Goal: Book appointment/travel/reservation

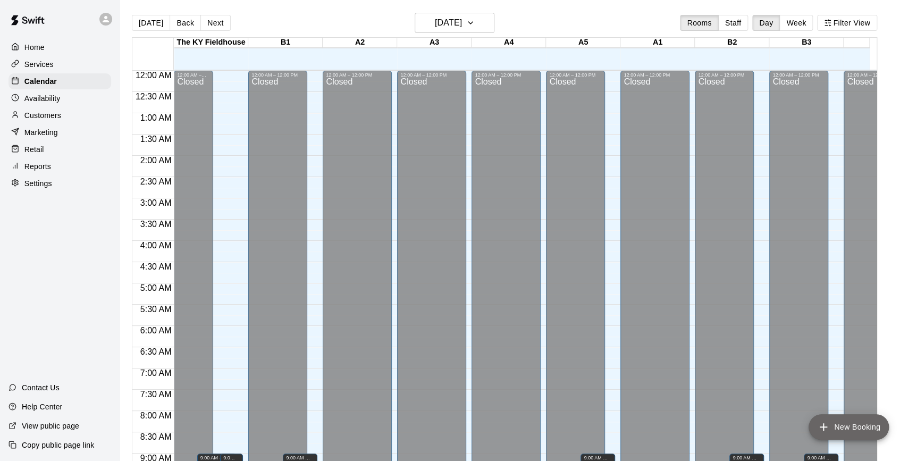
click at [859, 417] on button "New Booking" at bounding box center [849, 427] width 80 height 26
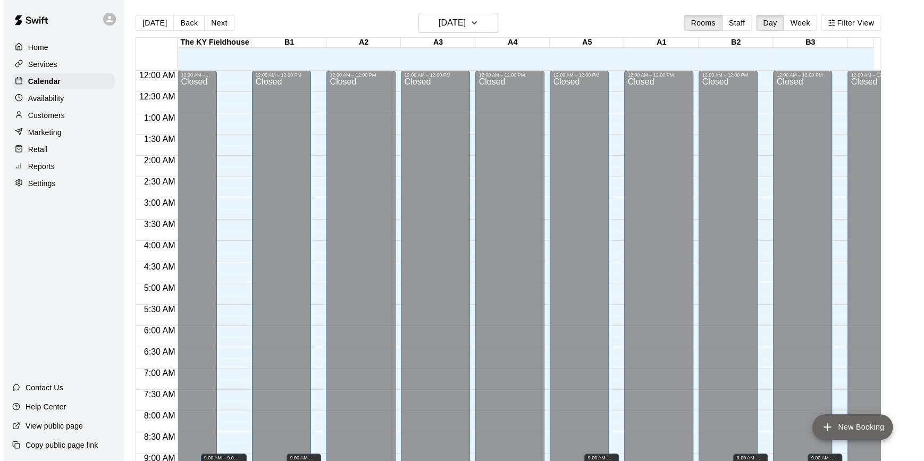
scroll to position [540, 0]
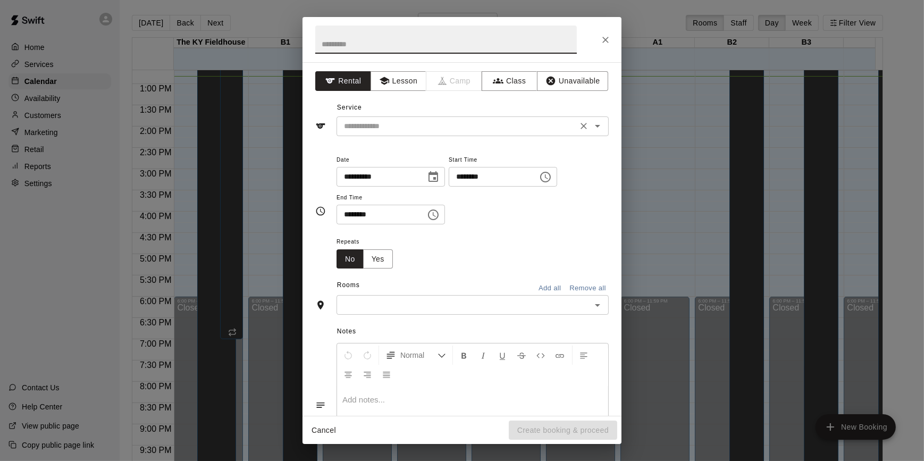
click at [409, 121] on input "text" at bounding box center [457, 126] width 235 height 13
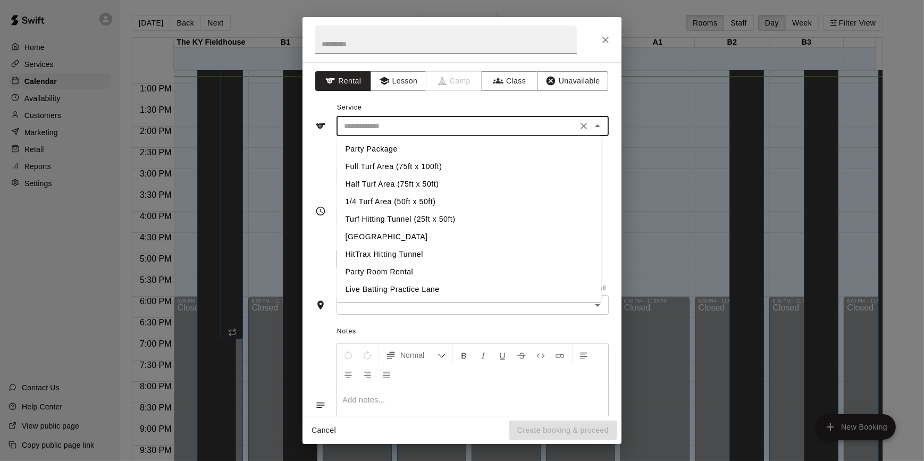
click at [393, 233] on li "[GEOGRAPHIC_DATA]" at bounding box center [469, 237] width 265 height 18
type input "**********"
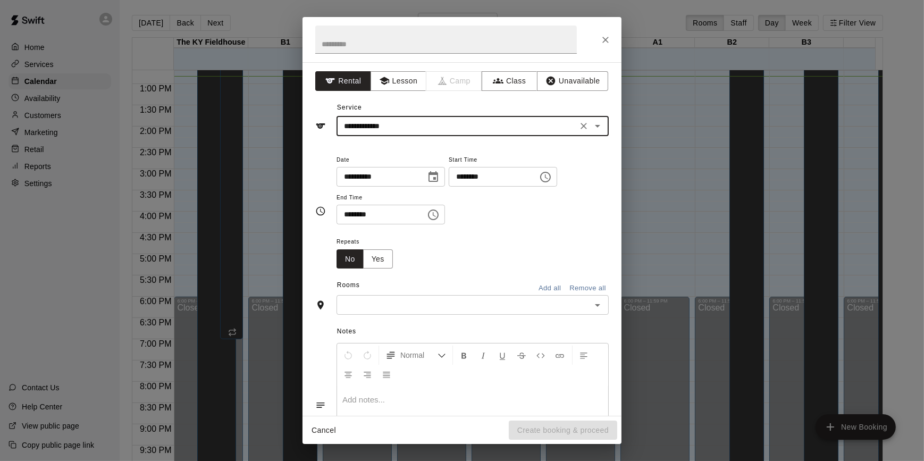
click at [552, 174] on icon "Choose time, selected time is 11:00 AM" at bounding box center [545, 177] width 13 height 13
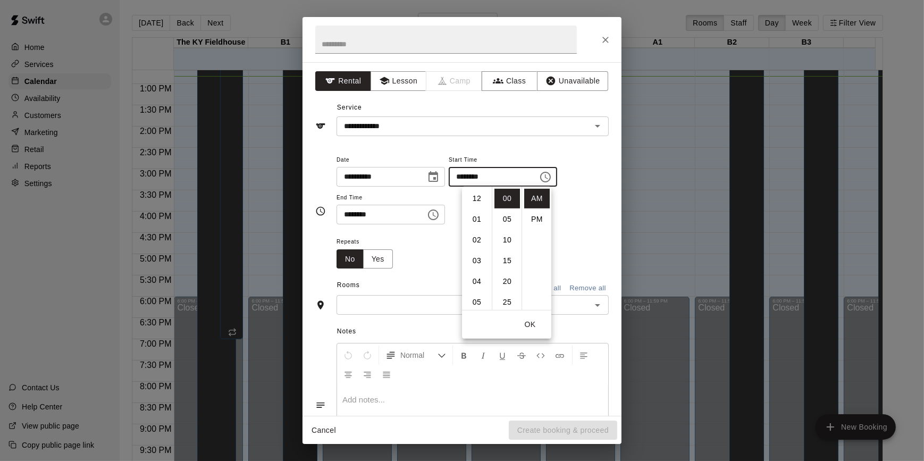
scroll to position [227, 0]
click at [472, 213] on li "01" at bounding box center [477, 210] width 26 height 20
click at [537, 215] on li "PM" at bounding box center [537, 220] width 26 height 20
type input "********"
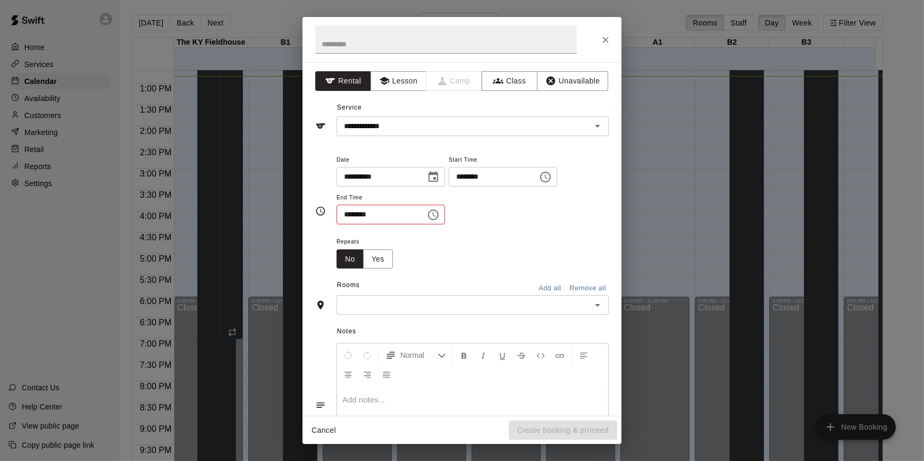
scroll to position [19, 0]
click at [440, 210] on icon "Choose time, selected time is 11:30 AM" at bounding box center [433, 214] width 13 height 13
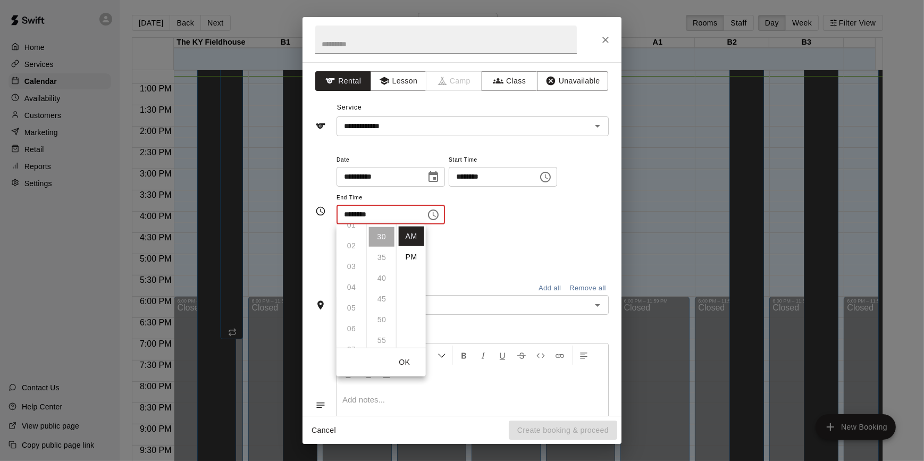
scroll to position [0, 0]
click at [411, 256] on li "PM" at bounding box center [412, 257] width 26 height 20
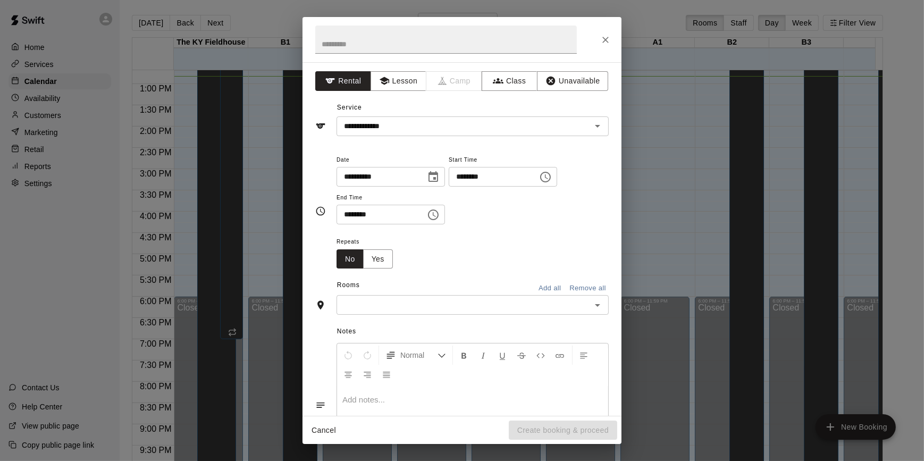
click at [440, 212] on icon "Choose time, selected time is 11:30 PM" at bounding box center [433, 214] width 13 height 13
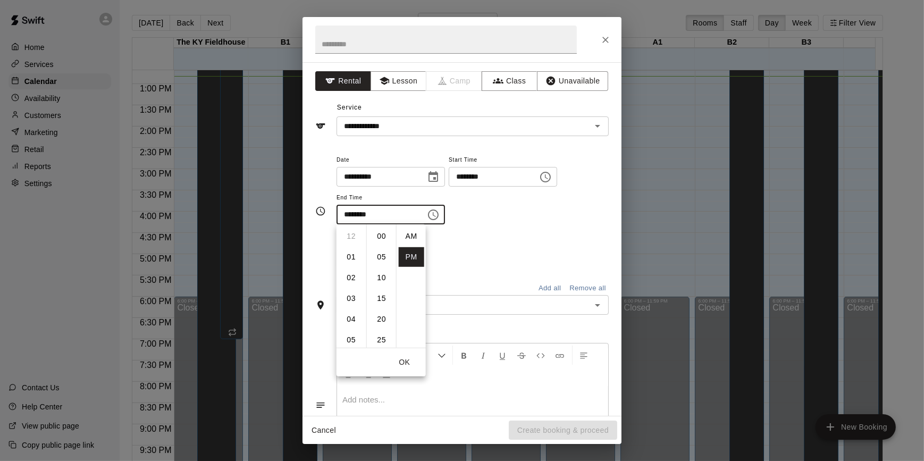
scroll to position [19, 0]
click at [346, 255] on li "01" at bounding box center [352, 256] width 26 height 20
type input "********"
click at [471, 268] on div "Repeats No Yes" at bounding box center [473, 252] width 272 height 34
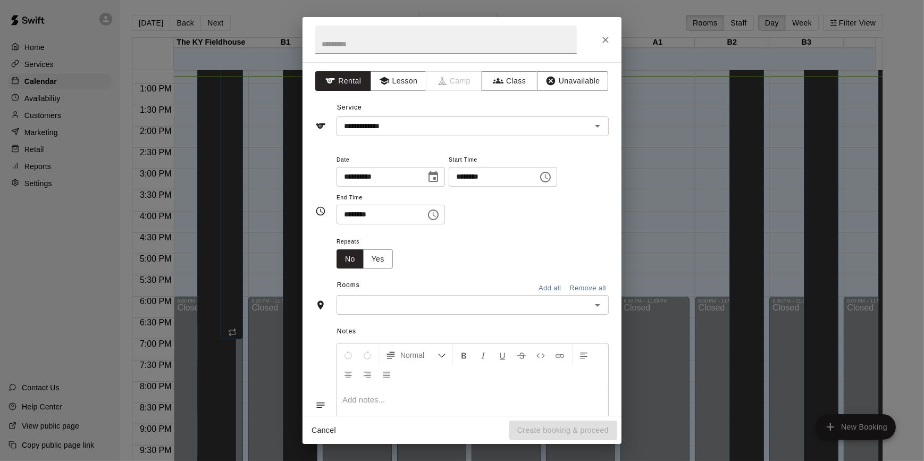
click at [490, 306] on input "text" at bounding box center [464, 304] width 248 height 13
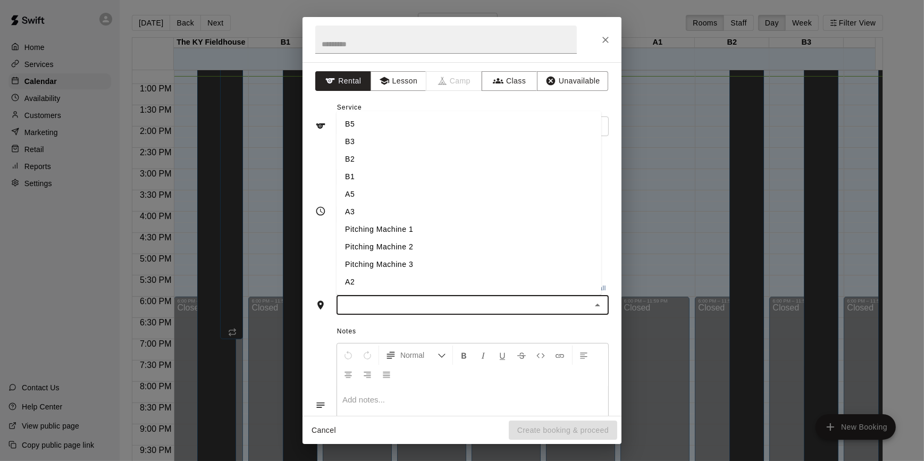
scroll to position [104, 0]
click at [403, 227] on li "Pitching Lane 1" at bounding box center [469, 230] width 265 height 18
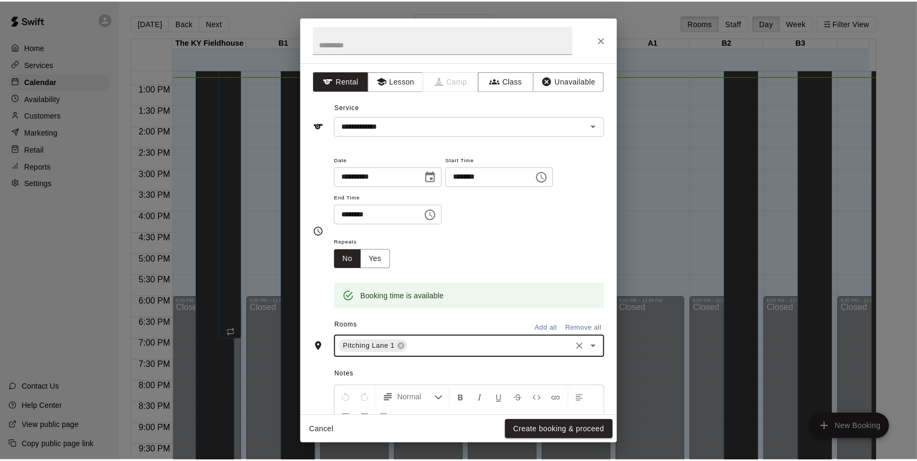
scroll to position [113, 0]
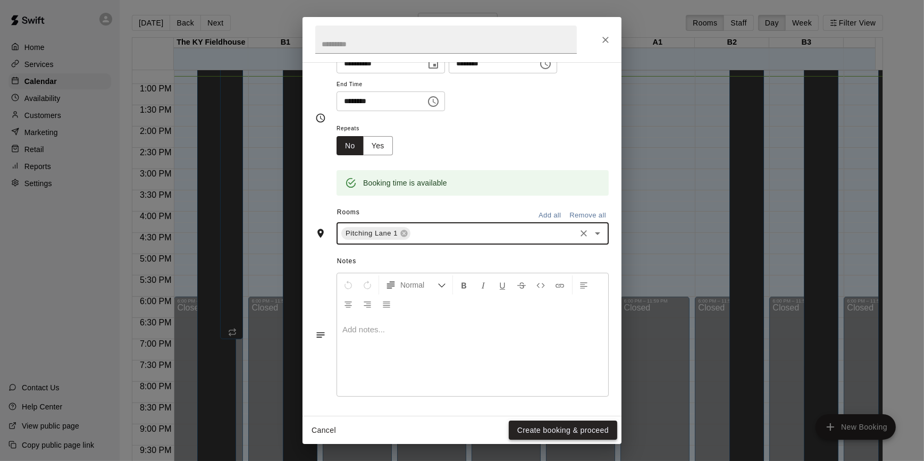
click at [558, 432] on button "Create booking & proceed" at bounding box center [563, 431] width 108 height 20
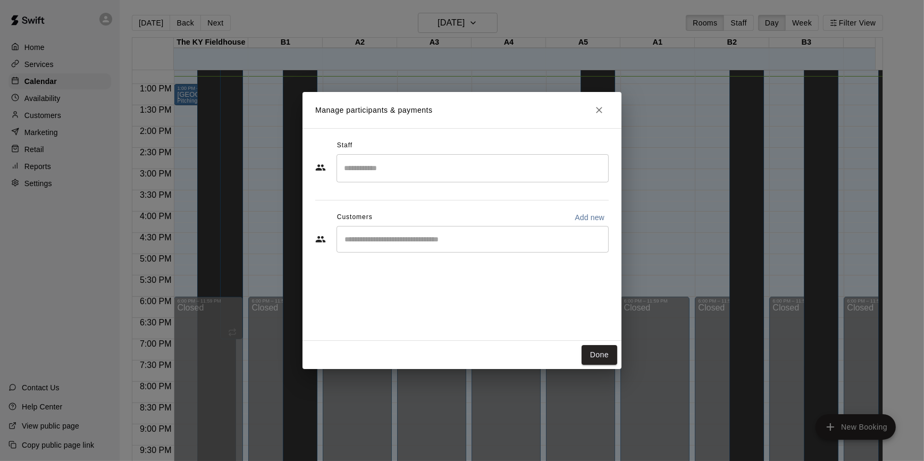
click at [421, 238] on input "Start typing to search customers..." at bounding box center [472, 239] width 263 height 11
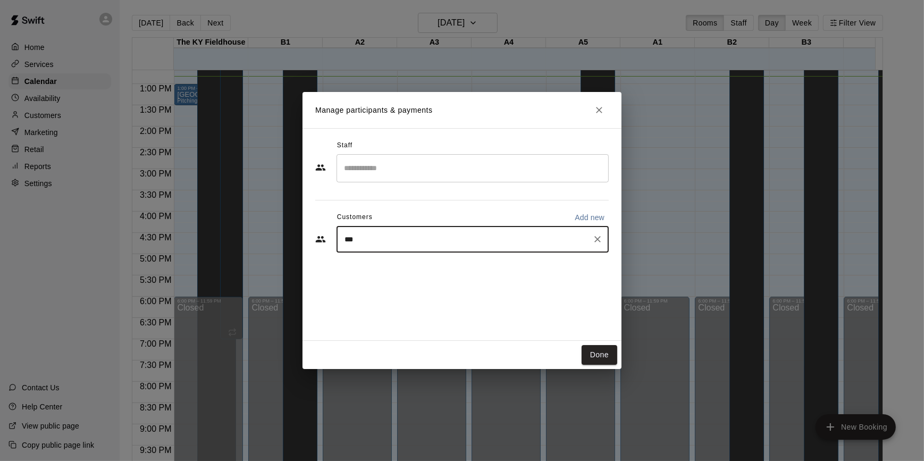
type input "****"
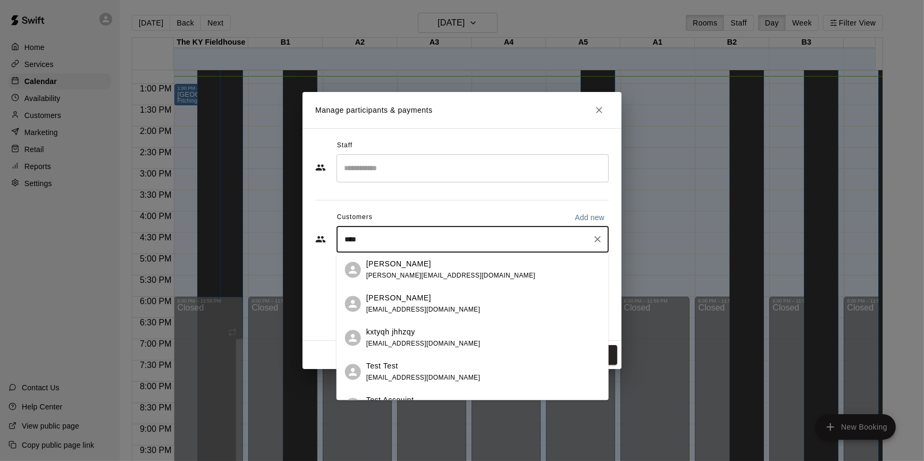
click at [411, 366] on div "Test Test" at bounding box center [423, 366] width 114 height 11
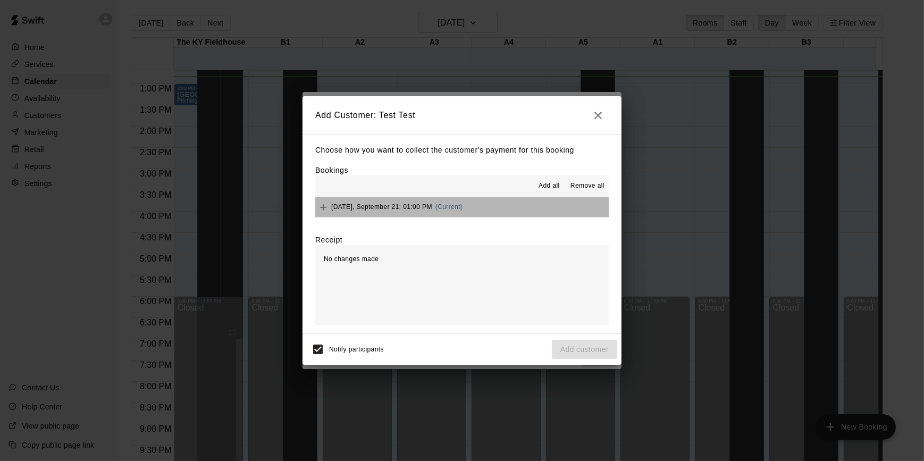
click at [478, 205] on button "Sunday, September 21: 01:00 PM (Current)" at bounding box center [462, 207] width 294 height 20
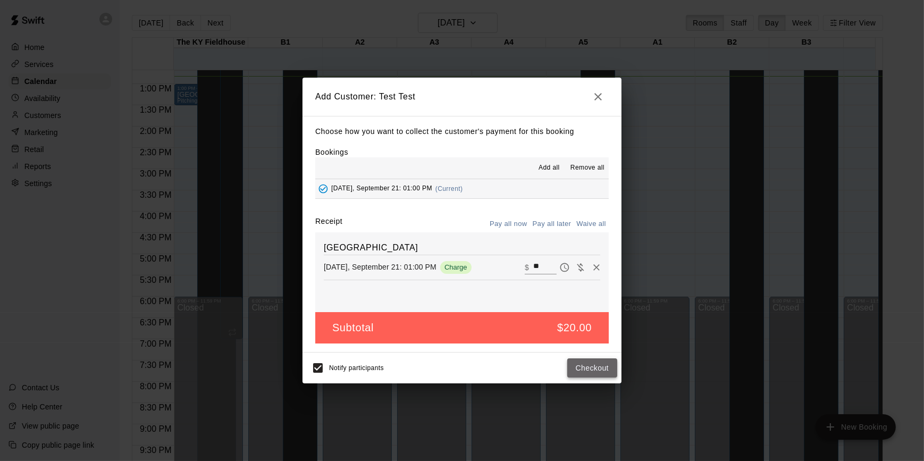
click at [582, 367] on button "Checkout" at bounding box center [592, 368] width 50 height 20
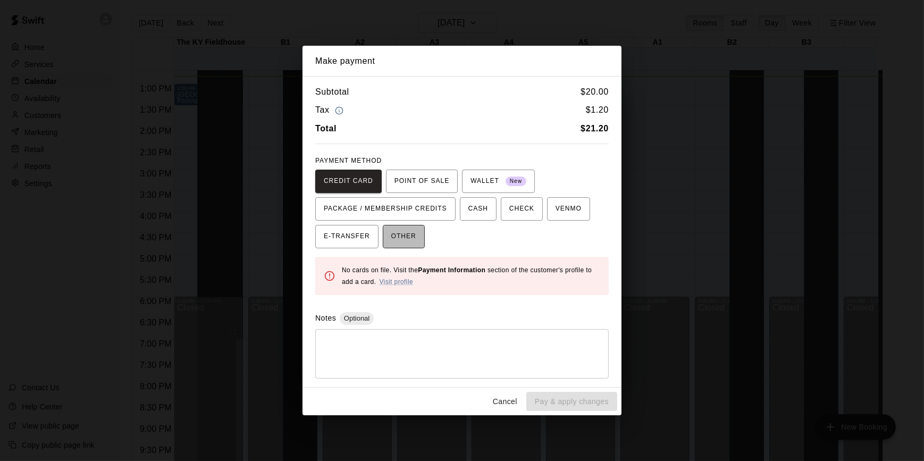
click at [404, 244] on span "OTHER" at bounding box center [403, 236] width 25 height 17
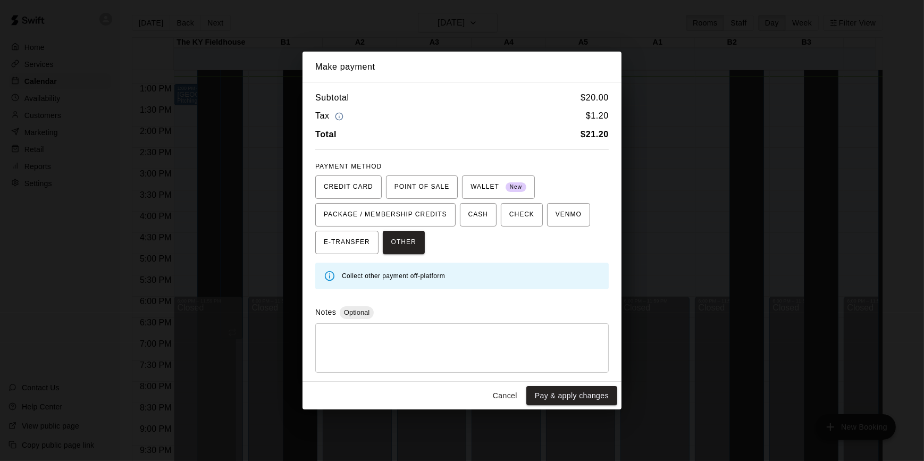
click at [408, 332] on textarea at bounding box center [462, 348] width 279 height 32
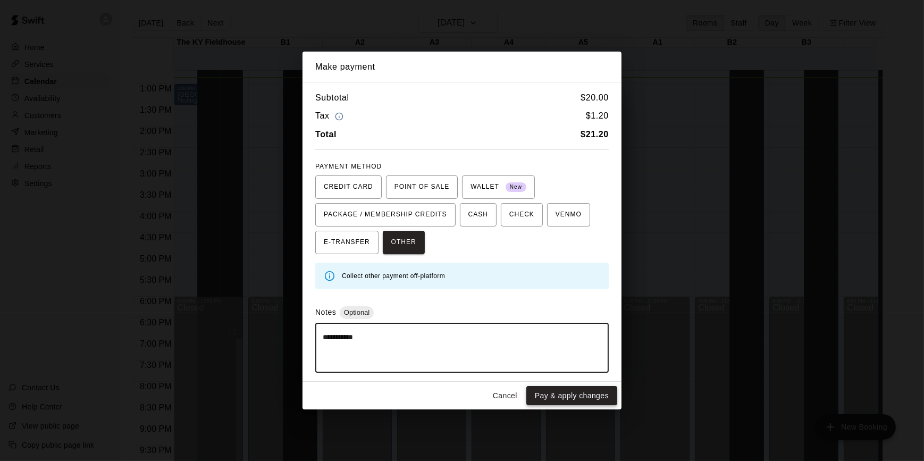
type textarea "**********"
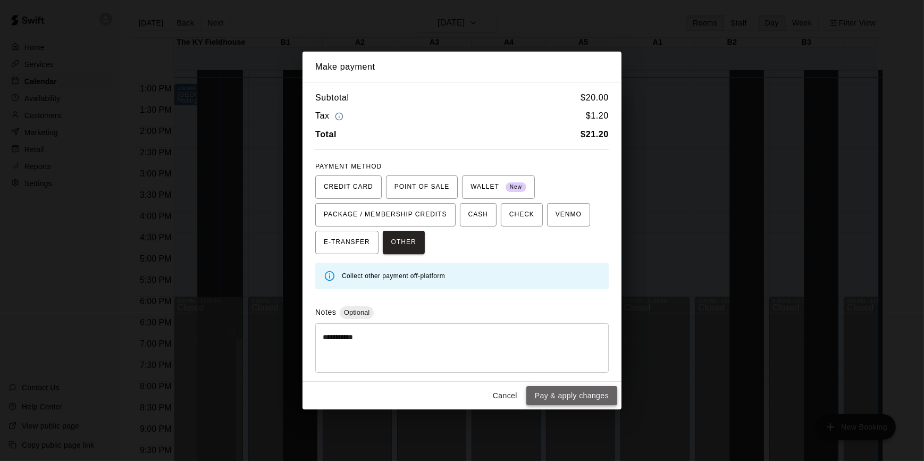
click at [598, 391] on button "Pay & apply changes" at bounding box center [571, 396] width 91 height 20
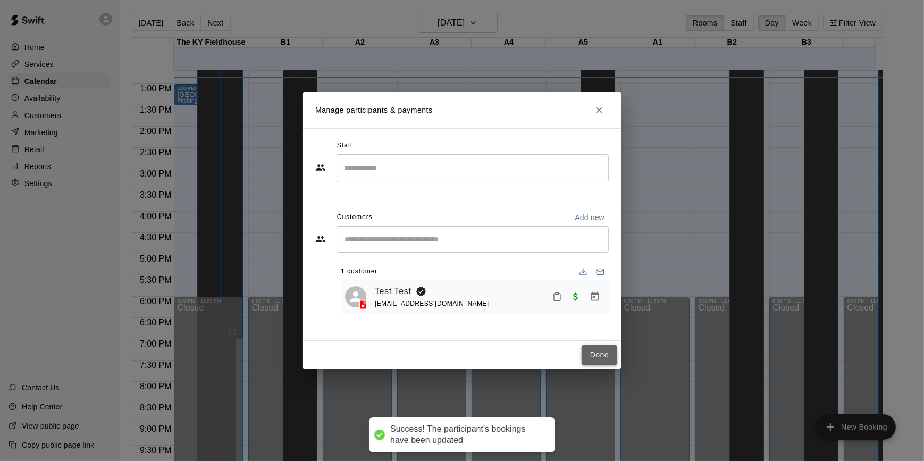
click at [607, 354] on button "Done" at bounding box center [600, 355] width 36 height 20
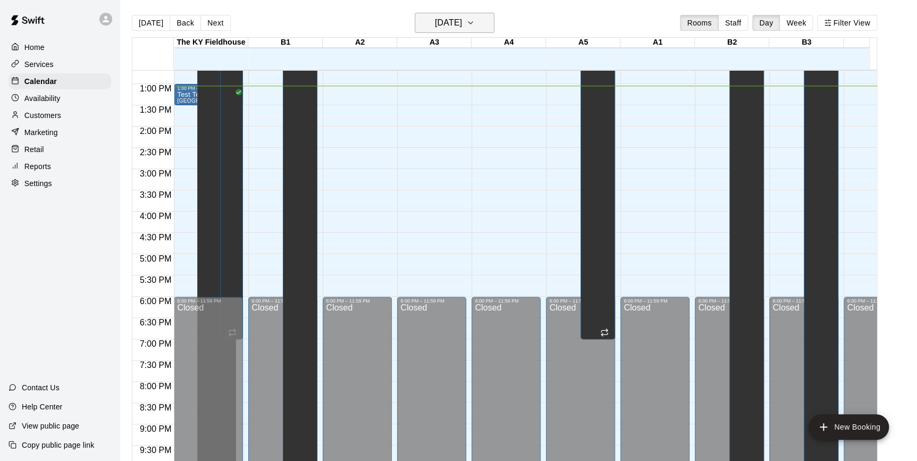
click at [475, 21] on icon "button" at bounding box center [470, 22] width 9 height 13
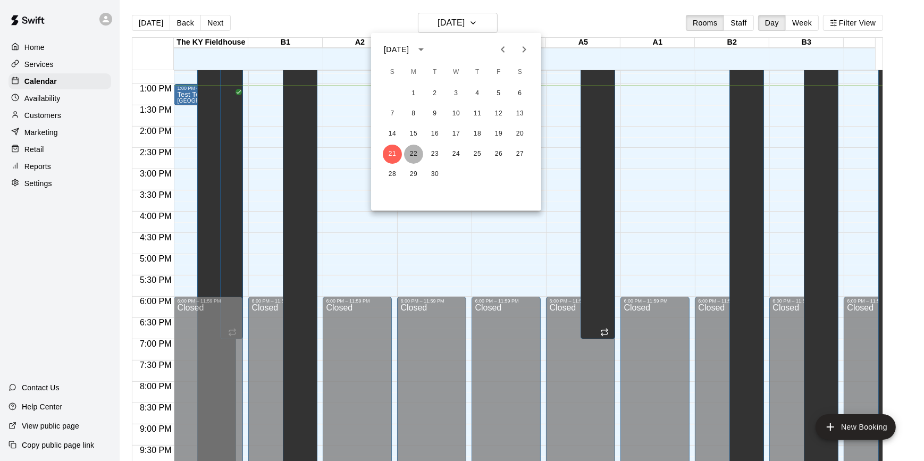
click at [414, 155] on button "22" at bounding box center [413, 154] width 19 height 19
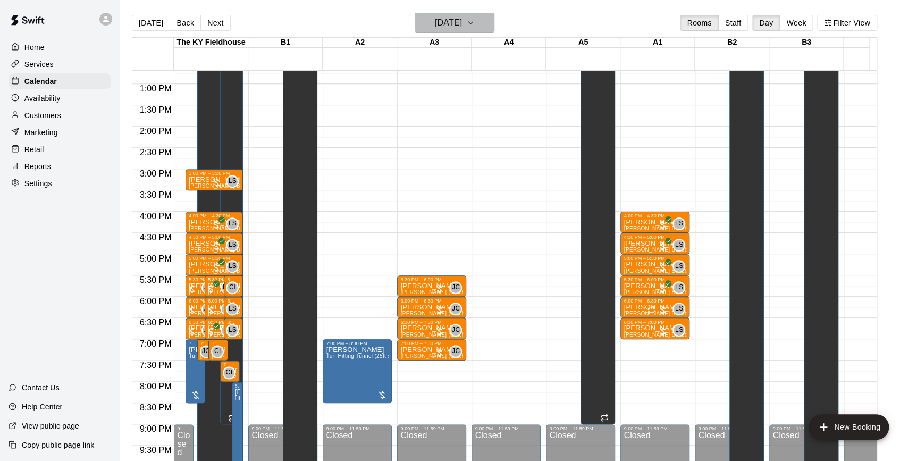
click at [475, 21] on icon "button" at bounding box center [470, 22] width 9 height 13
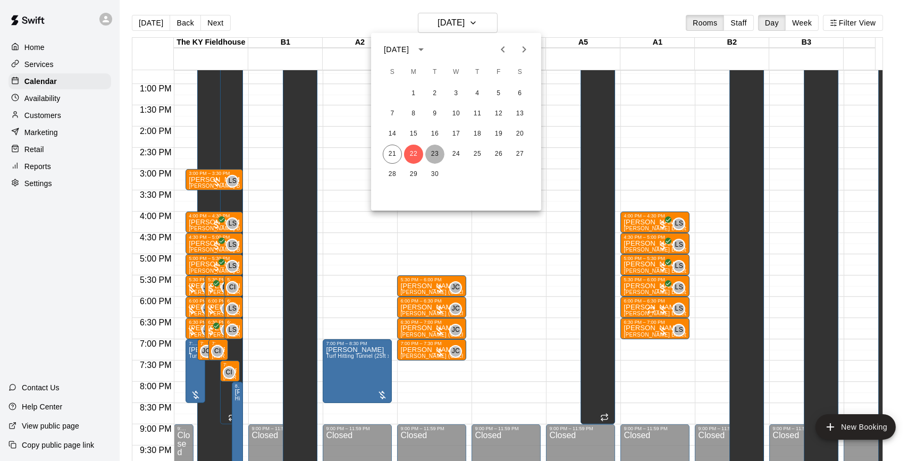
click at [436, 151] on button "23" at bounding box center [434, 154] width 19 height 19
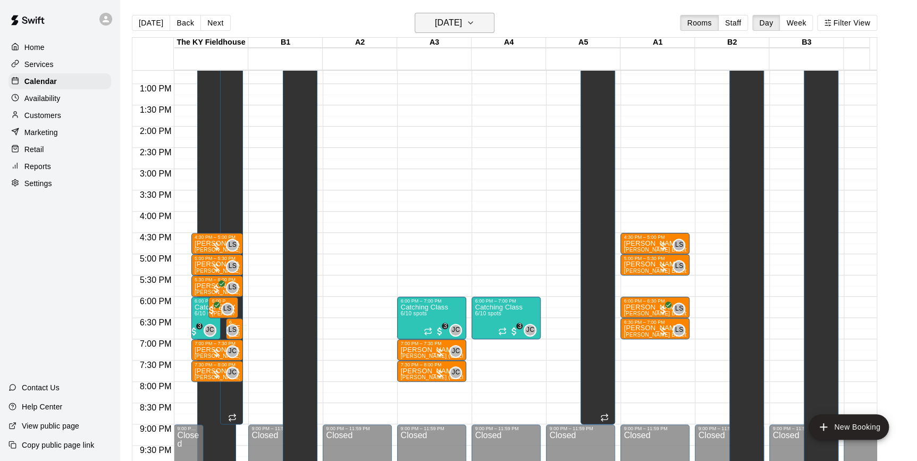
click at [475, 28] on icon "button" at bounding box center [470, 22] width 9 height 13
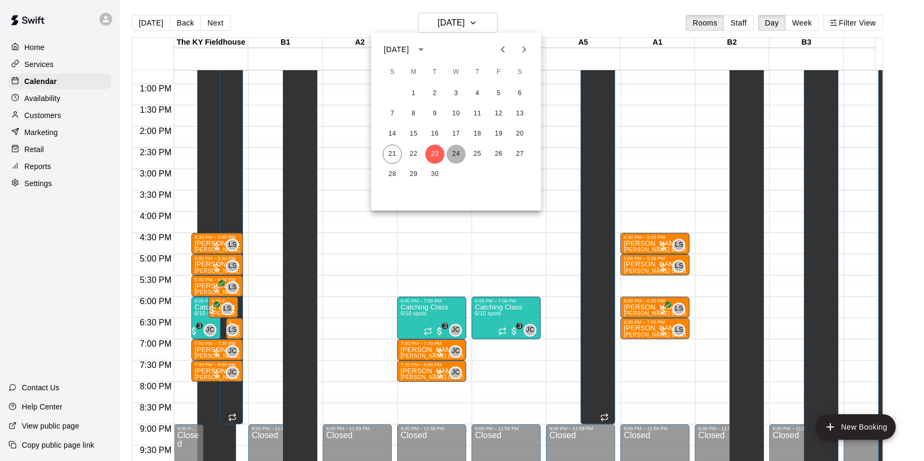
click at [457, 150] on button "24" at bounding box center [456, 154] width 19 height 19
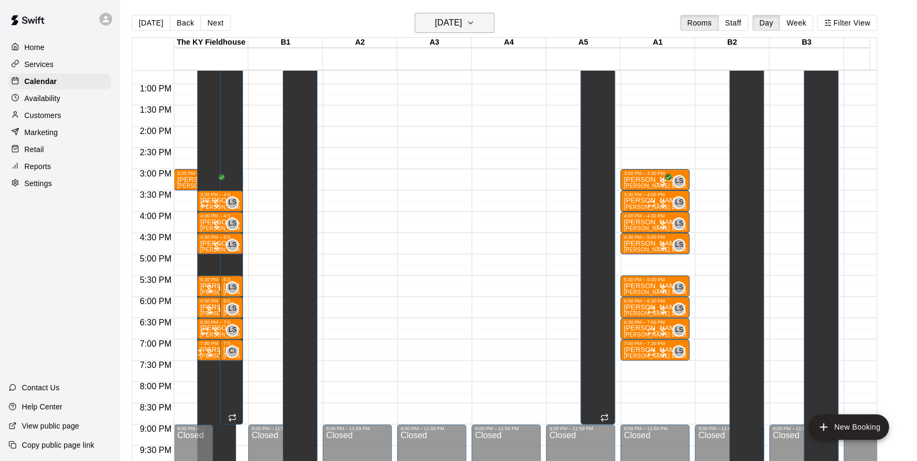
click at [475, 24] on icon "button" at bounding box center [470, 22] width 9 height 13
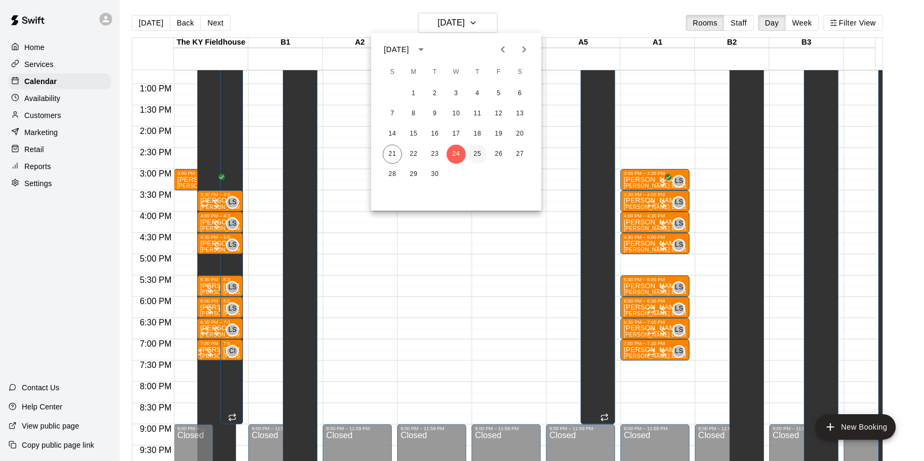
click at [478, 152] on button "25" at bounding box center [477, 154] width 19 height 19
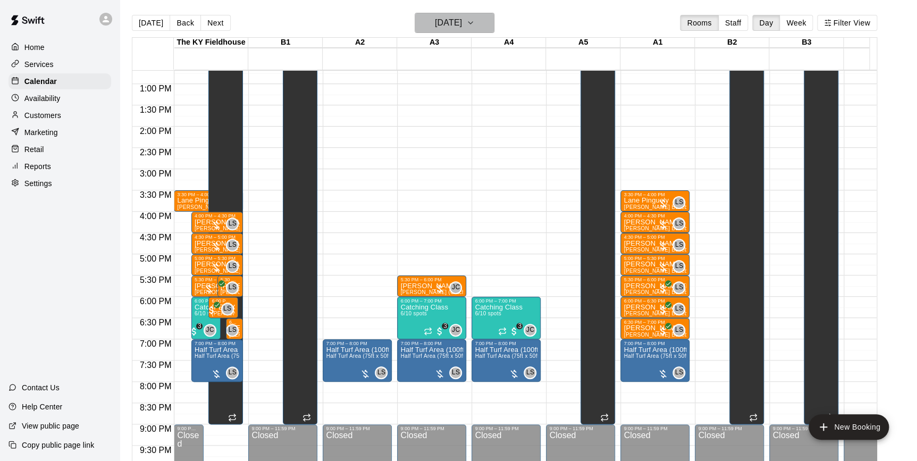
click at [475, 24] on icon "button" at bounding box center [470, 22] width 9 height 13
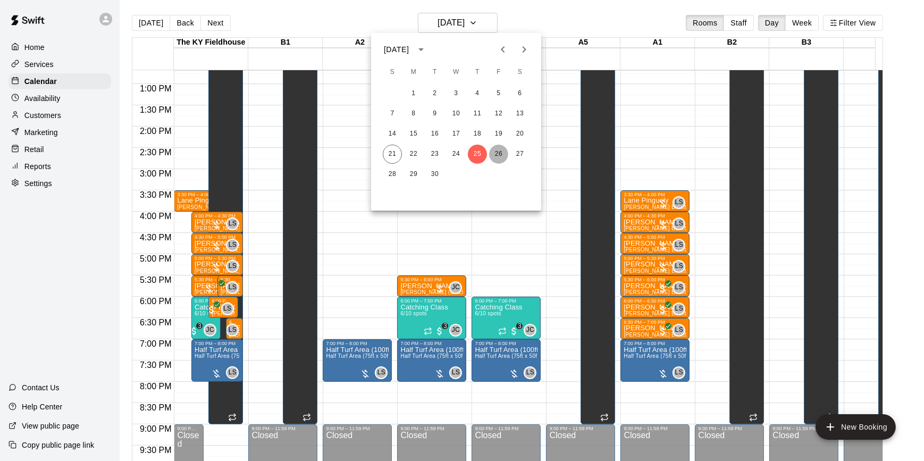
click at [499, 155] on button "26" at bounding box center [498, 154] width 19 height 19
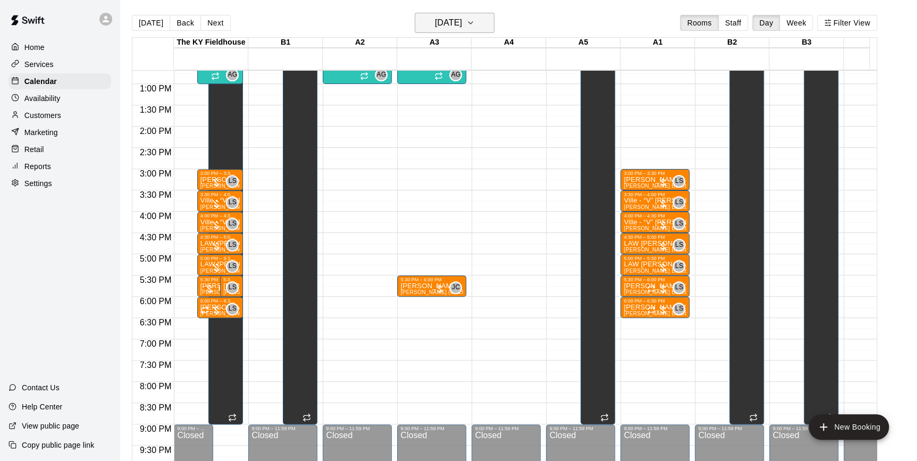
click at [473, 22] on icon "button" at bounding box center [471, 23] width 4 height 2
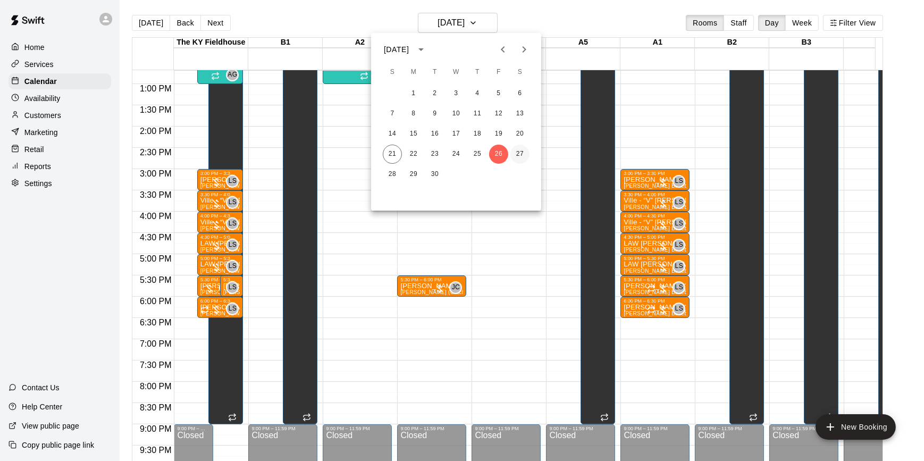
click at [516, 150] on button "27" at bounding box center [520, 154] width 19 height 19
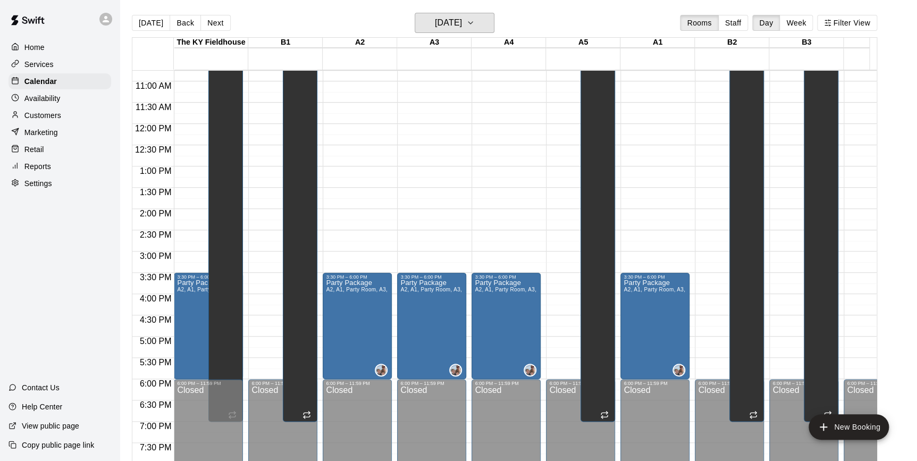
scroll to position [461, 0]
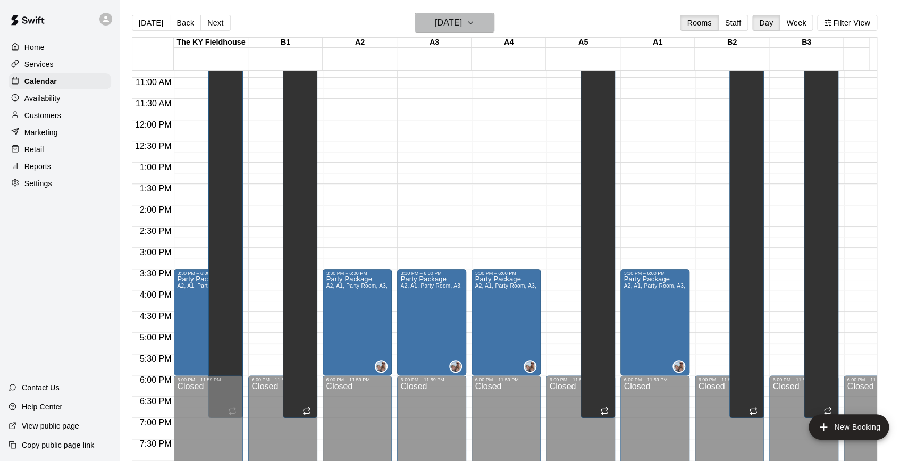
click at [475, 18] on icon "button" at bounding box center [470, 22] width 9 height 13
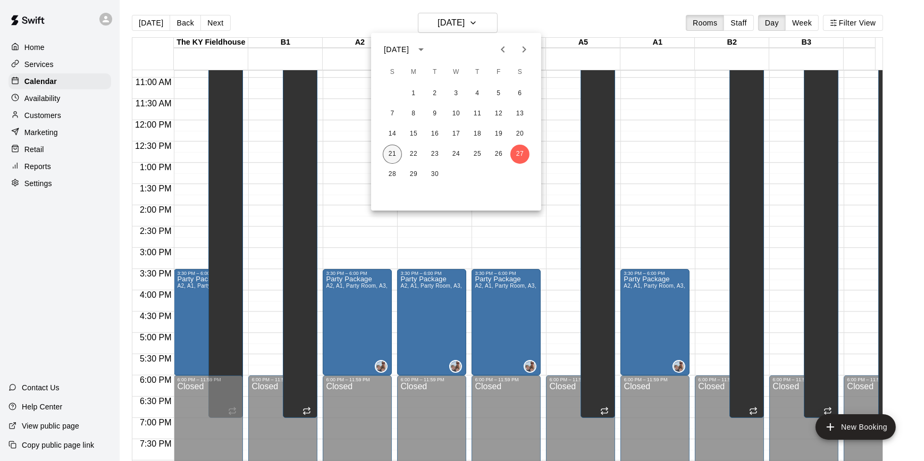
click at [395, 150] on button "21" at bounding box center [392, 154] width 19 height 19
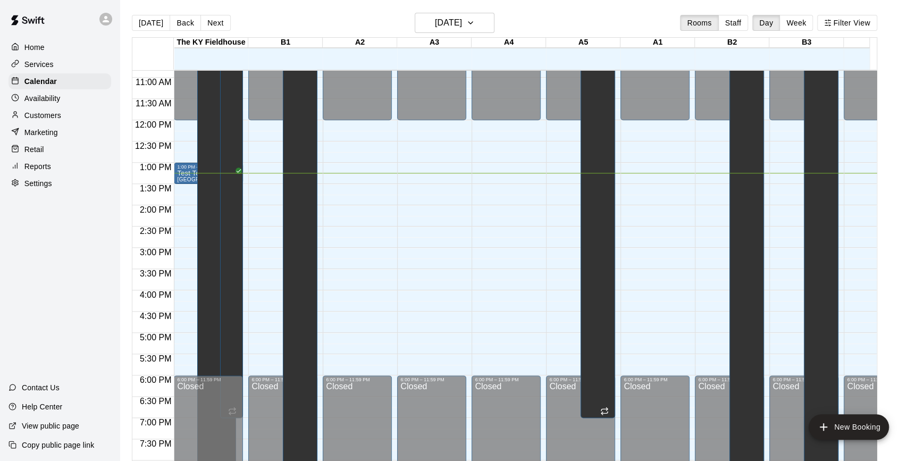
click at [392, 147] on div at bounding box center [360, 146] width 74 height 11
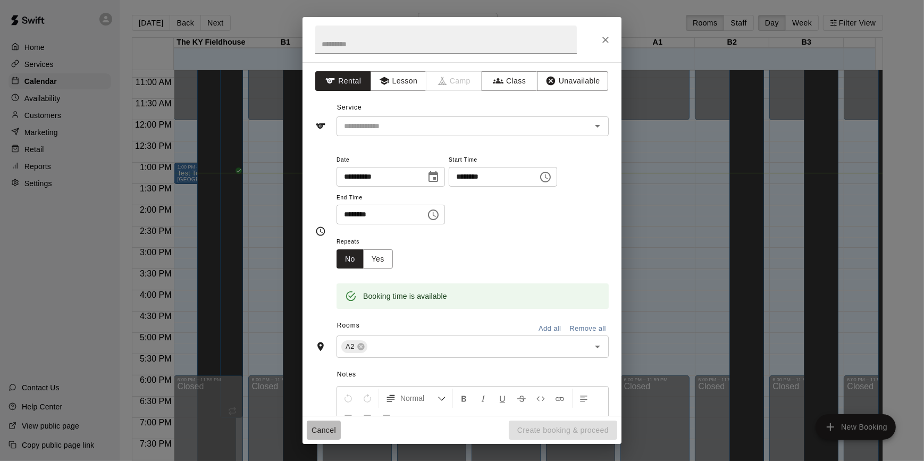
click at [325, 426] on button "Cancel" at bounding box center [324, 431] width 34 height 20
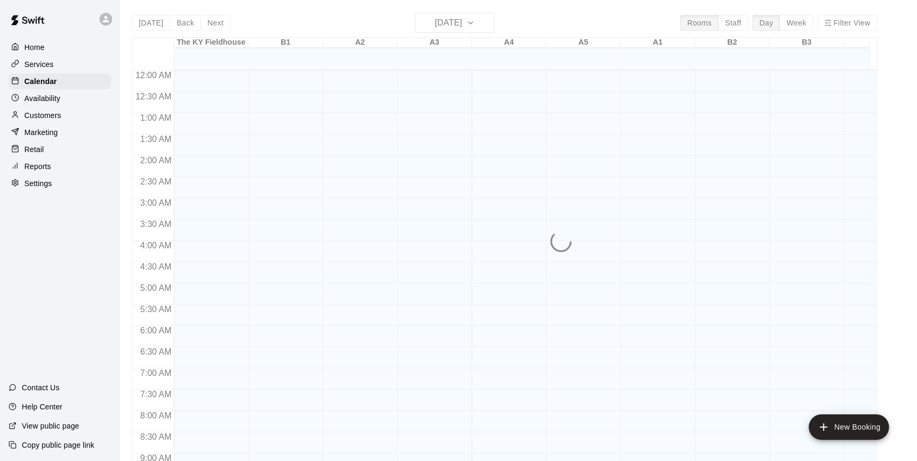
scroll to position [584, 0]
